Goal: Task Accomplishment & Management: Use online tool/utility

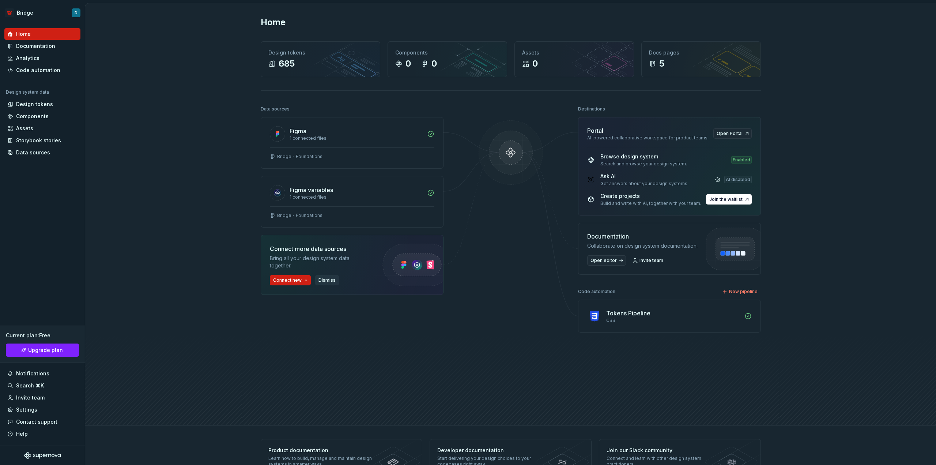
click at [326, 278] on span "Dismiss" at bounding box center [326, 280] width 17 height 6
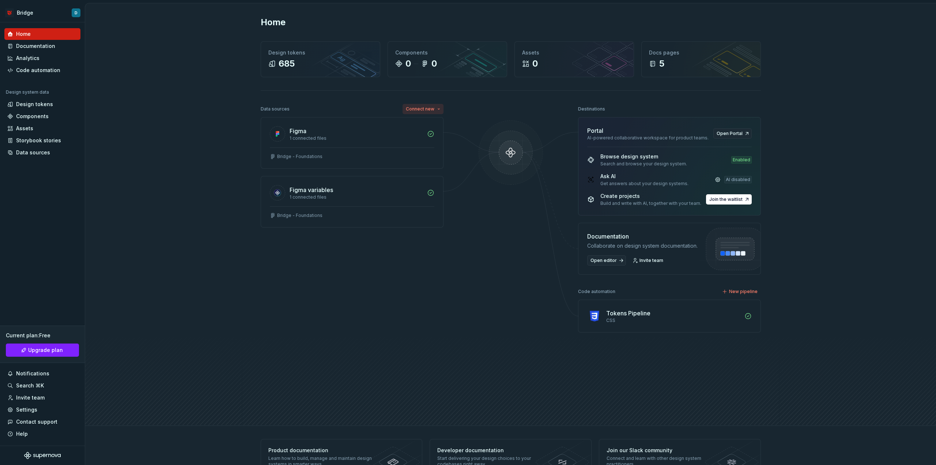
click at [435, 106] on button "Connect new" at bounding box center [422, 109] width 41 height 10
click at [435, 107] on button "Connect new" at bounding box center [422, 109] width 41 height 10
click at [471, 300] on div "Data sources Connect new Figma 1 connected files Bridge - Foundations Figma var…" at bounding box center [511, 258] width 500 height 308
click at [719, 179] on link at bounding box center [717, 179] width 10 height 10
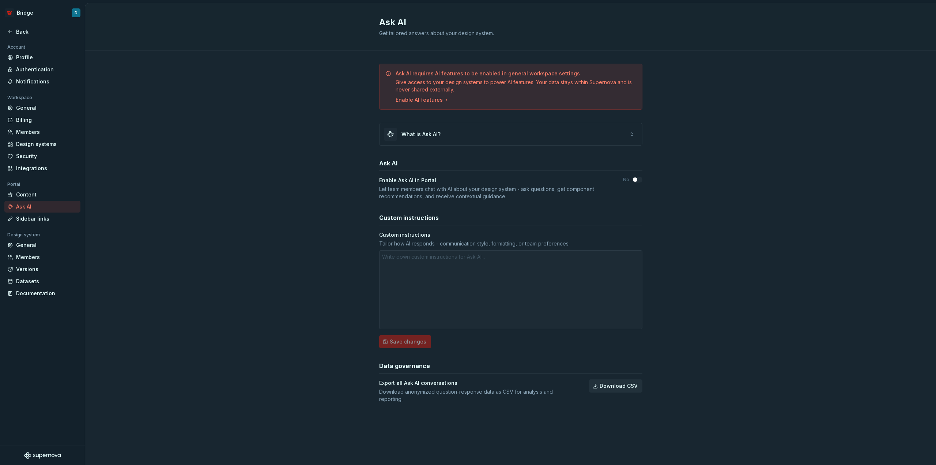
type textarea "*"
click at [36, 35] on div "Back" at bounding box center [46, 31] width 61 height 7
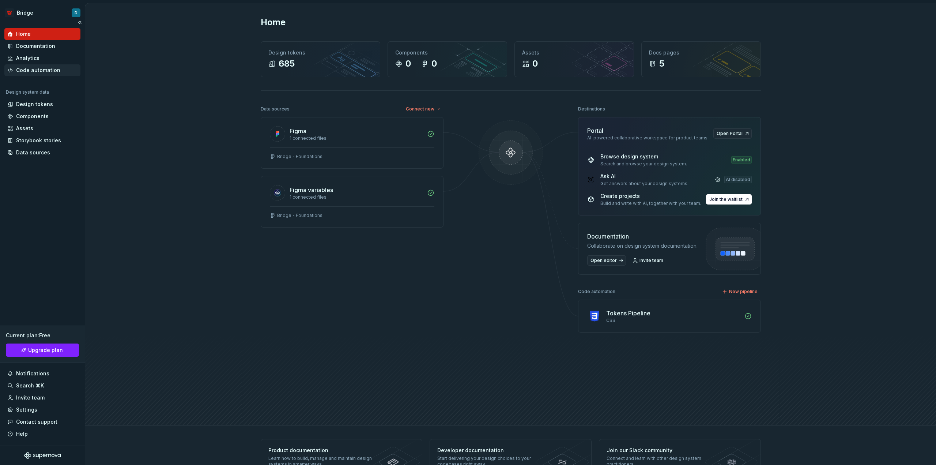
click at [36, 69] on div "Code automation" at bounding box center [38, 70] width 44 height 7
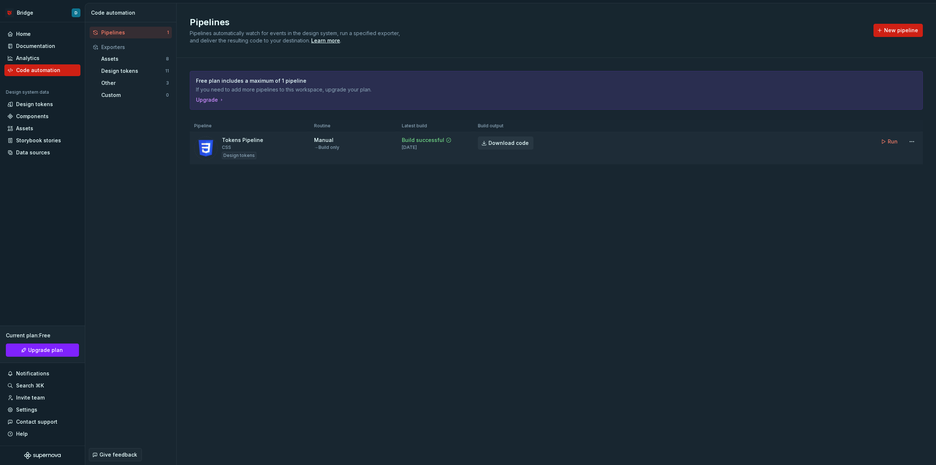
click at [508, 143] on span "Download code" at bounding box center [508, 142] width 40 height 7
click at [891, 140] on span "Run" at bounding box center [892, 141] width 10 height 7
click at [497, 147] on link "Download code" at bounding box center [506, 142] width 56 height 13
click at [507, 142] on span "Download code" at bounding box center [508, 142] width 40 height 7
